Goal: Find specific page/section: Find specific page/section

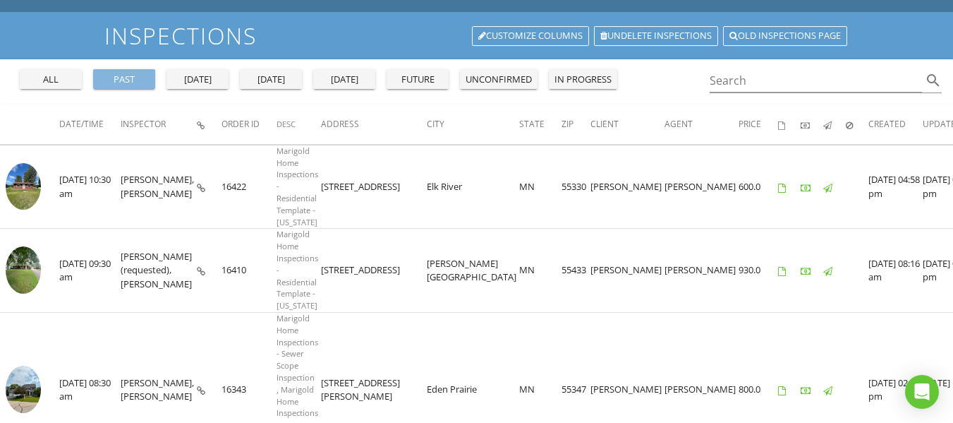
click at [136, 78] on div "past" at bounding box center [124, 80] width 51 height 14
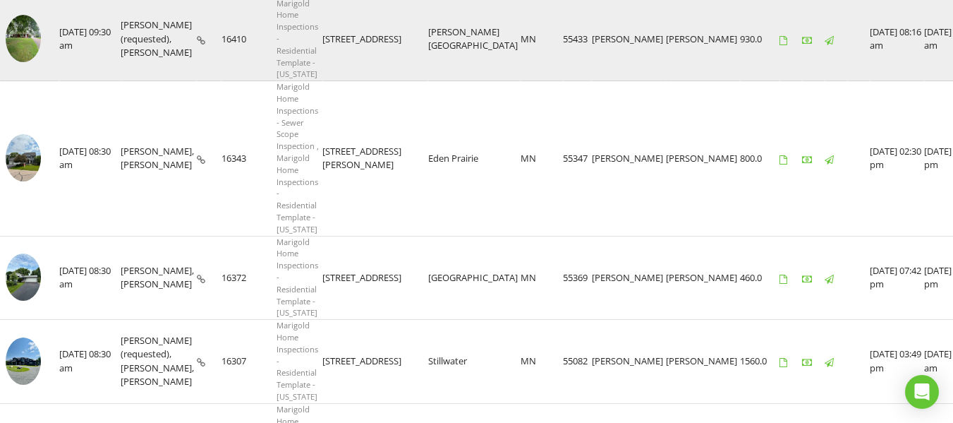
scroll to position [917, 0]
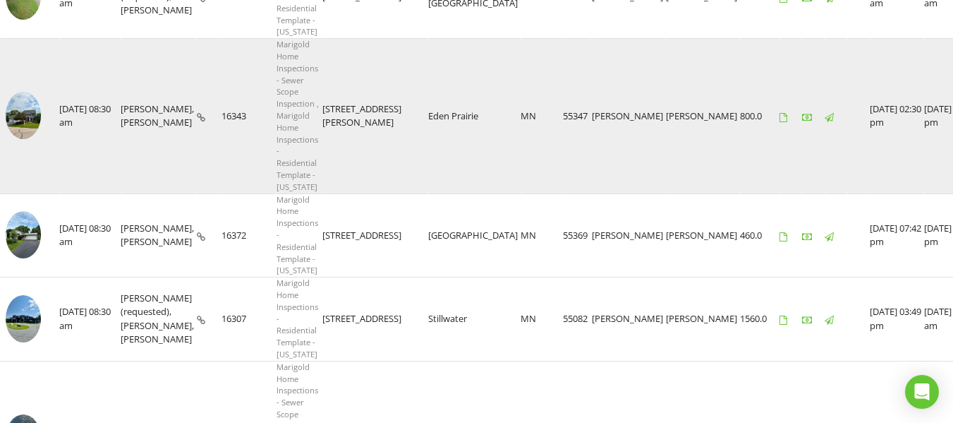
click at [197, 118] on icon at bounding box center [201, 117] width 8 height 9
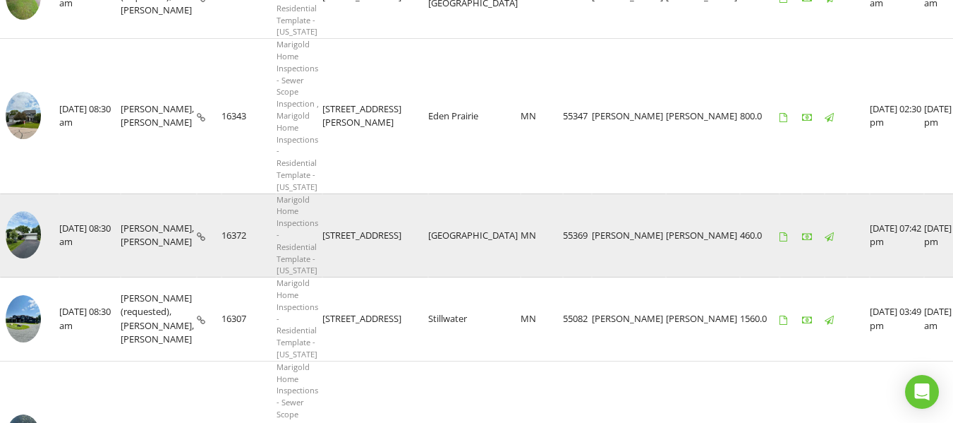
click at [29, 234] on img at bounding box center [23, 234] width 35 height 47
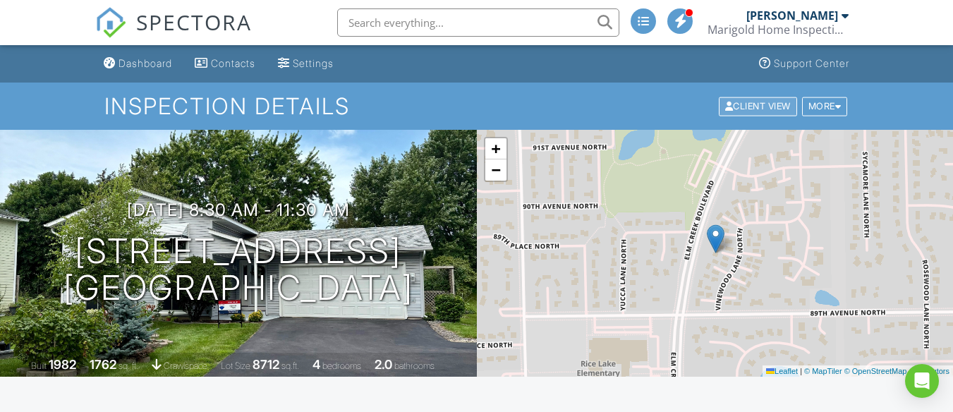
click at [740, 110] on div "Client View" at bounding box center [758, 106] width 78 height 19
